Goal: Communication & Community: Answer question/provide support

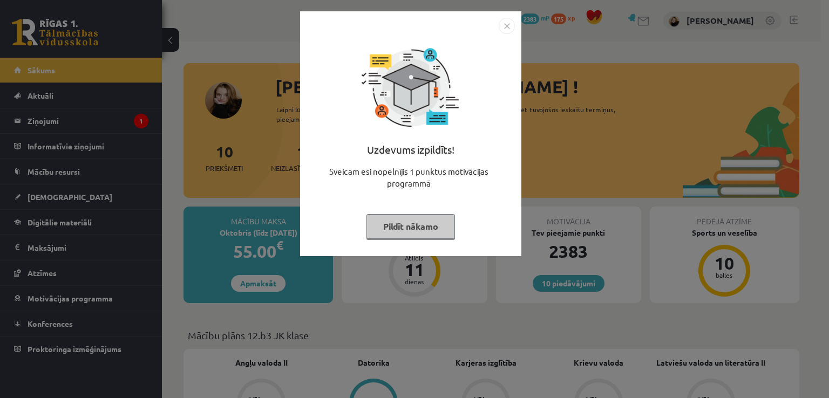
click at [408, 218] on button "Pildīt nākamo" at bounding box center [410, 226] width 88 height 25
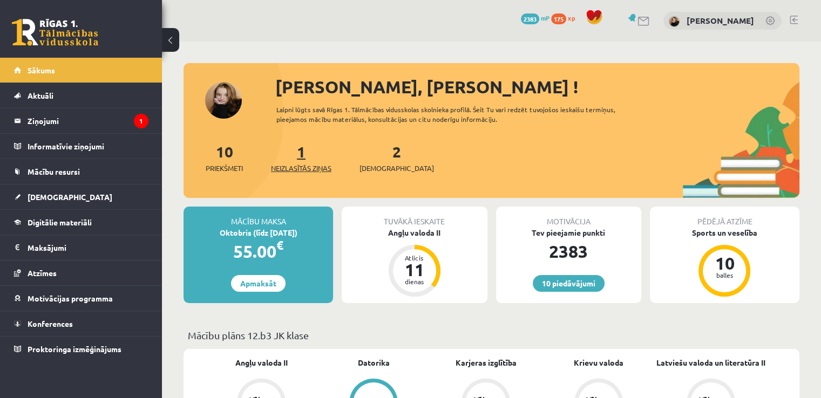
click at [302, 155] on link "1 Neizlasītās ziņas" at bounding box center [301, 158] width 60 height 32
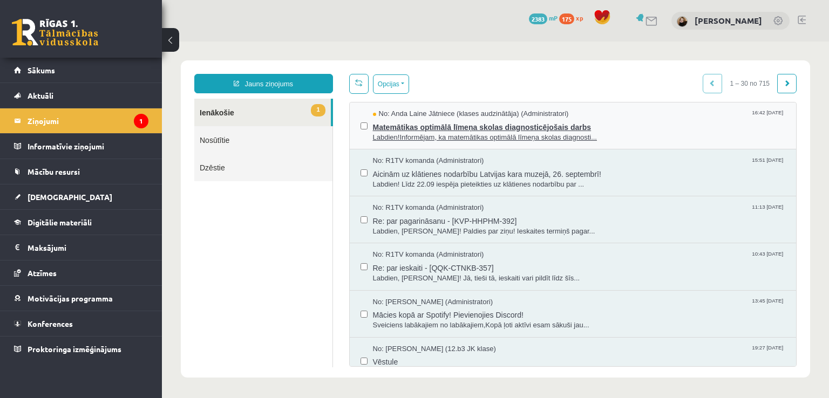
click at [406, 125] on span "Matemātikas optimālā līmeņa skolas diagnosticējošais darbs" at bounding box center [579, 125] width 413 height 13
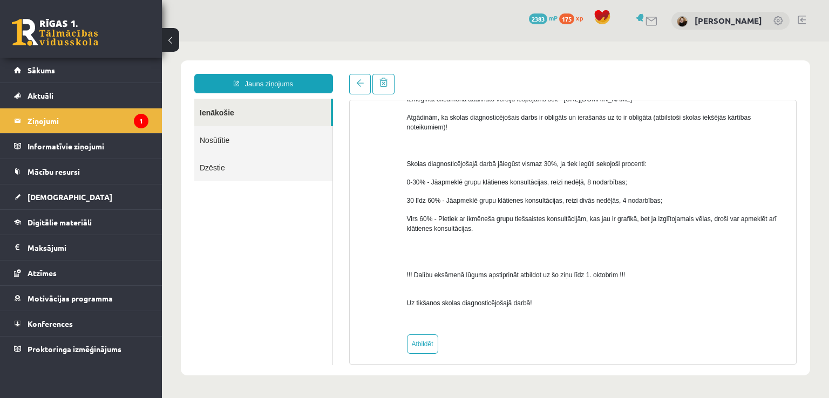
scroll to position [609, 0]
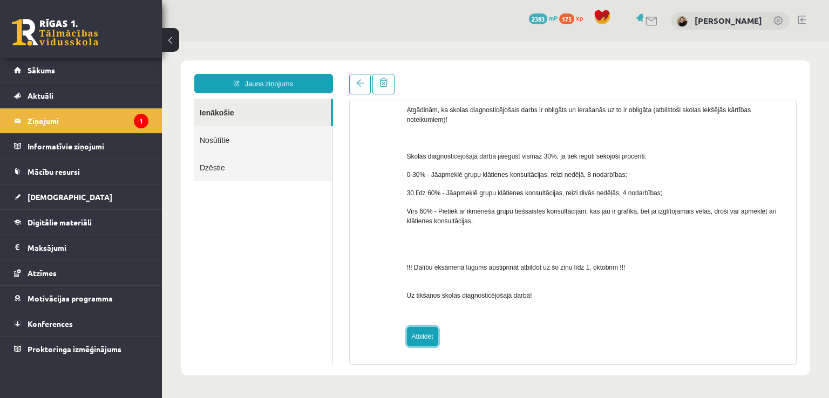
click at [421, 328] on link "Atbildēt" at bounding box center [422, 336] width 31 height 19
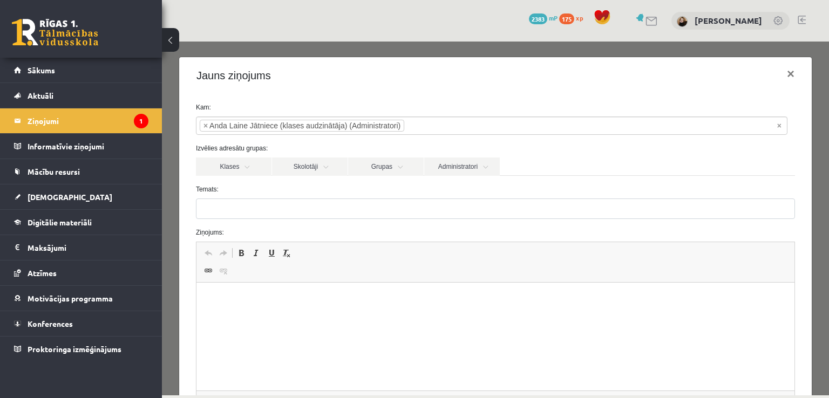
type input "**********"
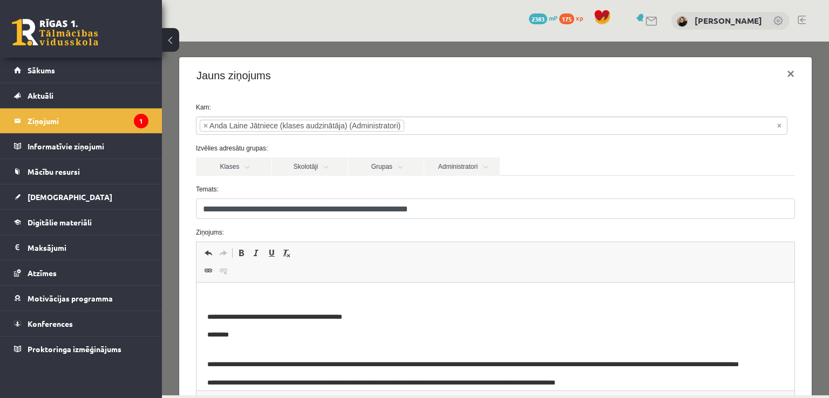
click at [243, 299] on p "Bagātinātā teksta redaktors, wiswyg-editor-47433850671680-1758384317-504" at bounding box center [495, 298] width 576 height 11
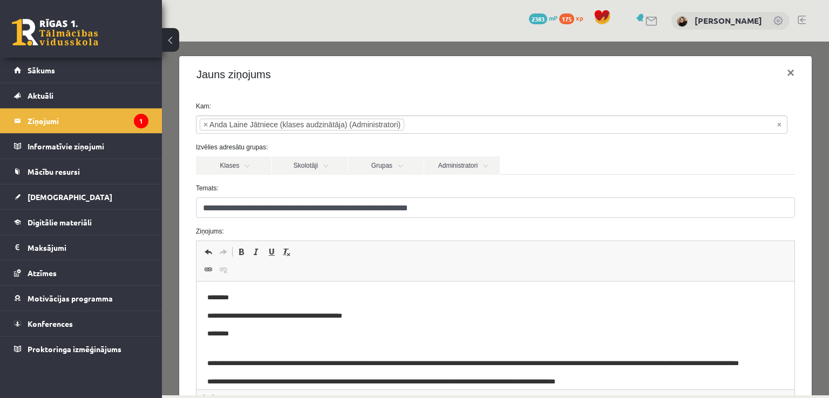
scroll to position [0, 0]
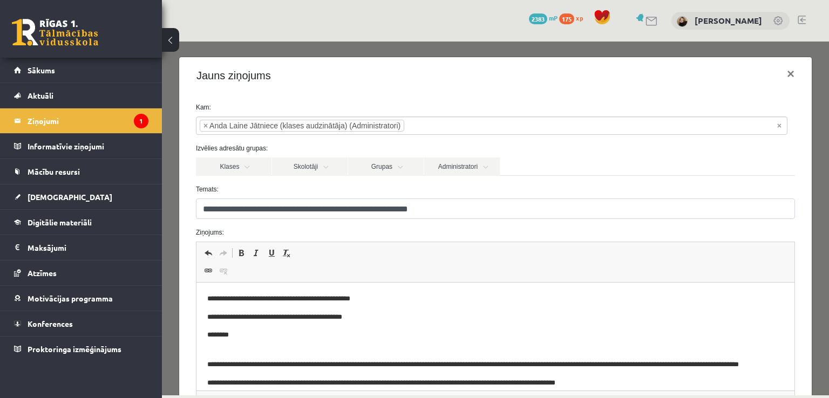
click at [303, 300] on p "**********" at bounding box center [487, 298] width 561 height 11
click at [257, 166] on link "Klases" at bounding box center [234, 167] width 76 height 18
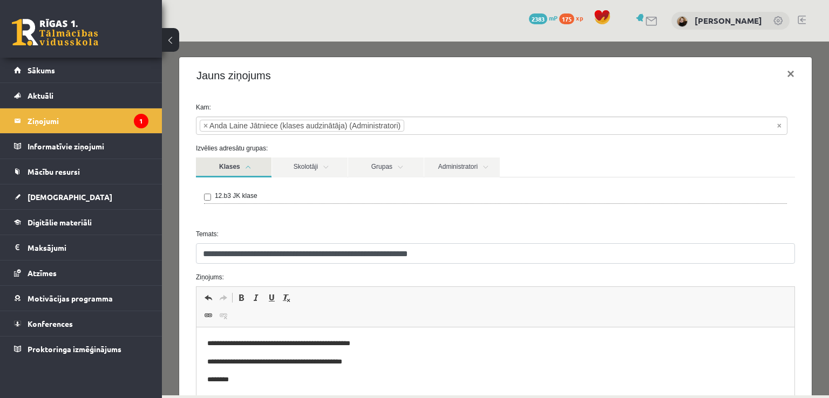
click at [257, 166] on link "Klases" at bounding box center [234, 168] width 76 height 20
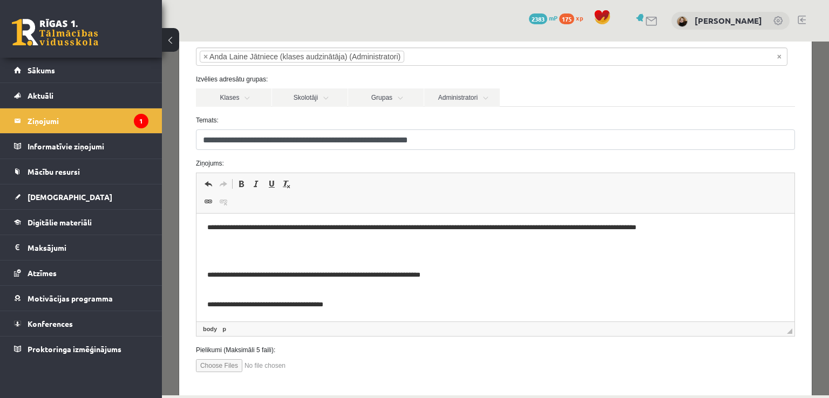
scroll to position [122, 0]
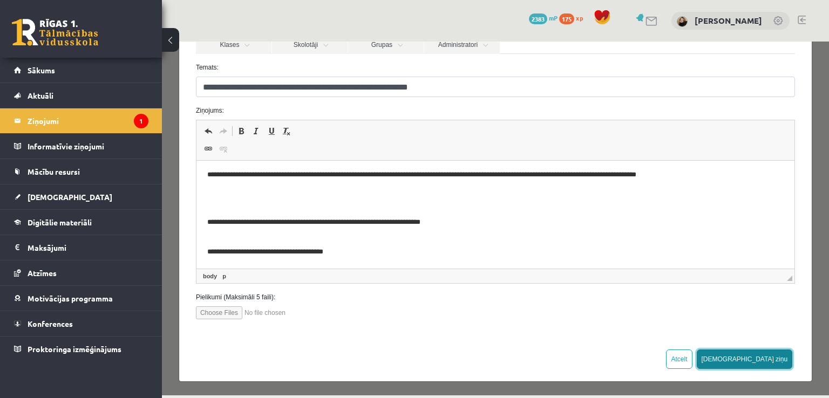
click at [771, 363] on button "Sūtīt ziņu" at bounding box center [744, 359] width 96 height 19
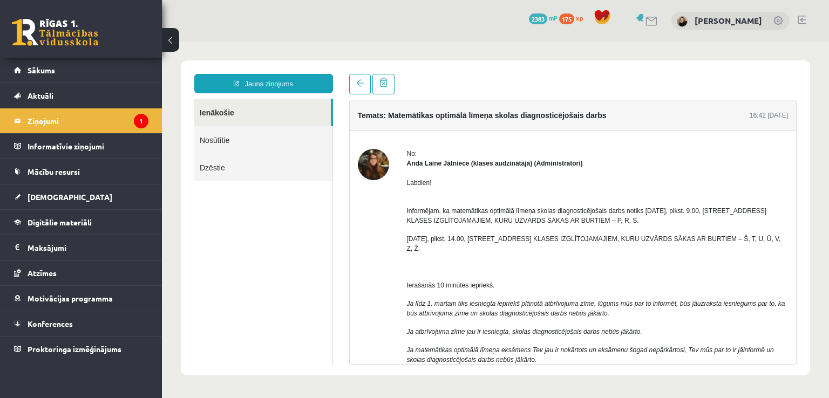
scroll to position [0, 0]
click at [61, 63] on link "Sākums" at bounding box center [81, 70] width 134 height 25
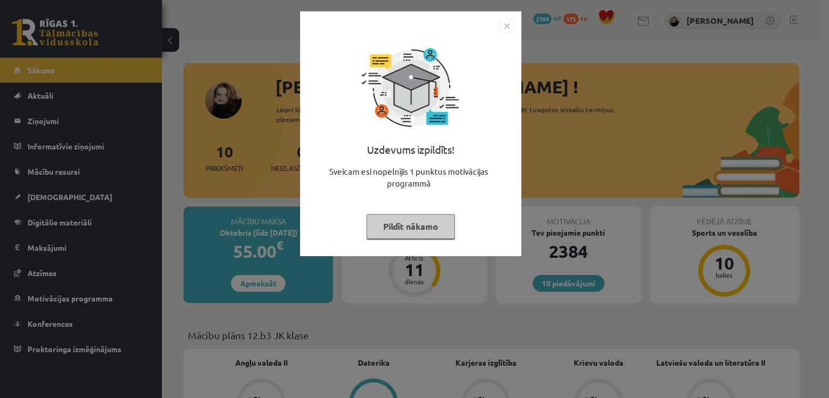
click at [379, 230] on button "Pildīt nākamo" at bounding box center [410, 226] width 88 height 25
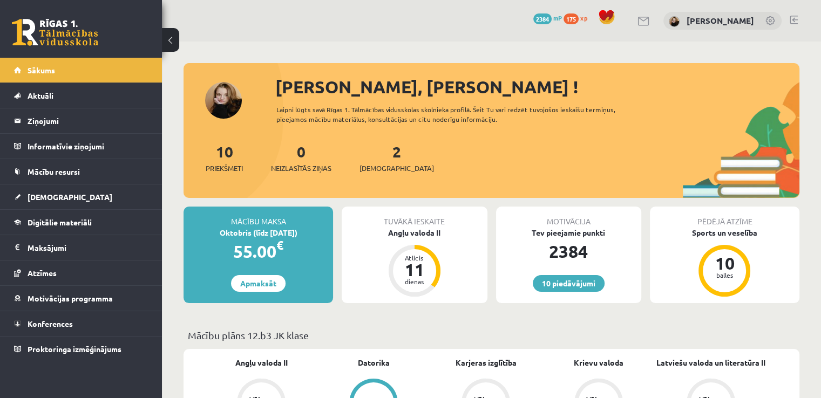
click at [794, 19] on link at bounding box center [793, 20] width 8 height 9
